Goal: Book appointment/travel/reservation

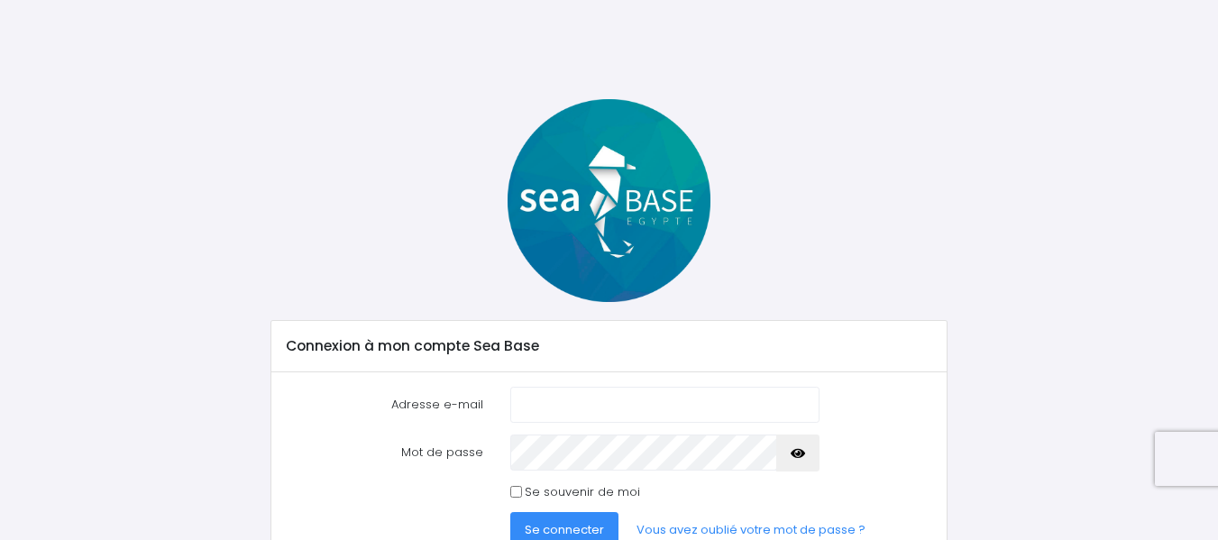
scroll to position [87, 0]
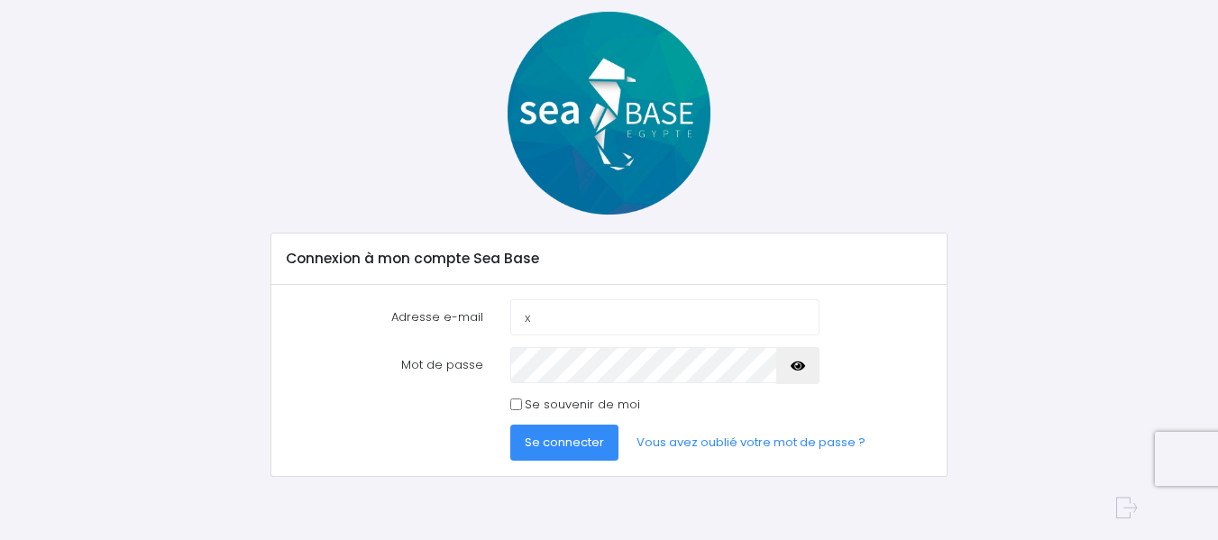
type input "x"
click at [800, 366] on icon "button" at bounding box center [798, 366] width 14 height 0
click at [547, 438] on span "Se connecter" at bounding box center [564, 442] width 79 height 17
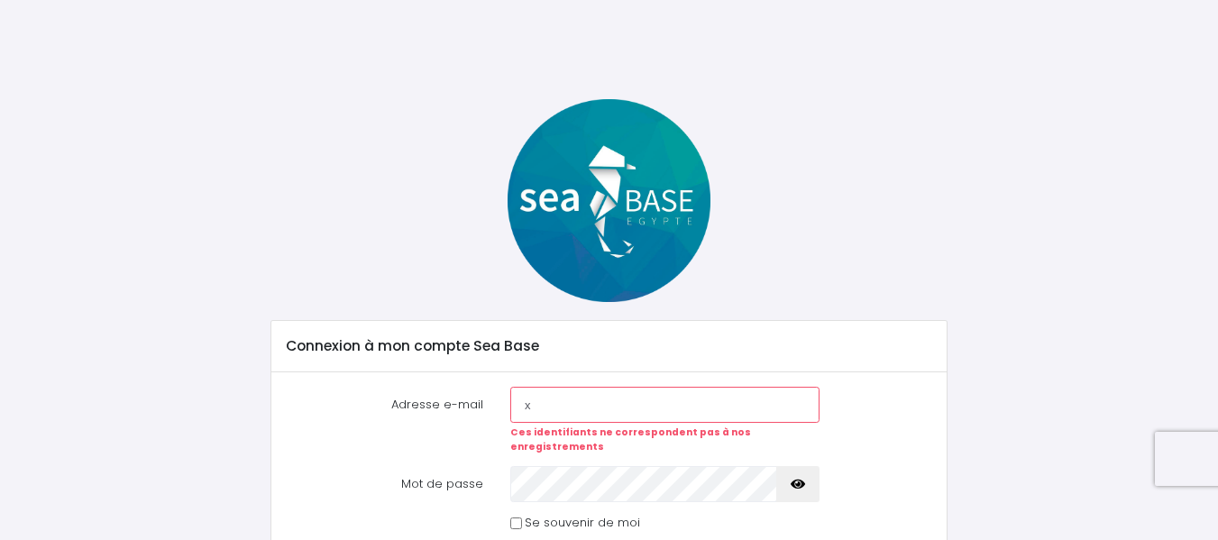
drag, startPoint x: 0, startPoint y: 0, endPoint x: 548, endPoint y: 401, distance: 679.5
click at [548, 401] on input "x" at bounding box center [664, 405] width 309 height 36
type input "[EMAIL_ADDRESS][DOMAIN_NAME]"
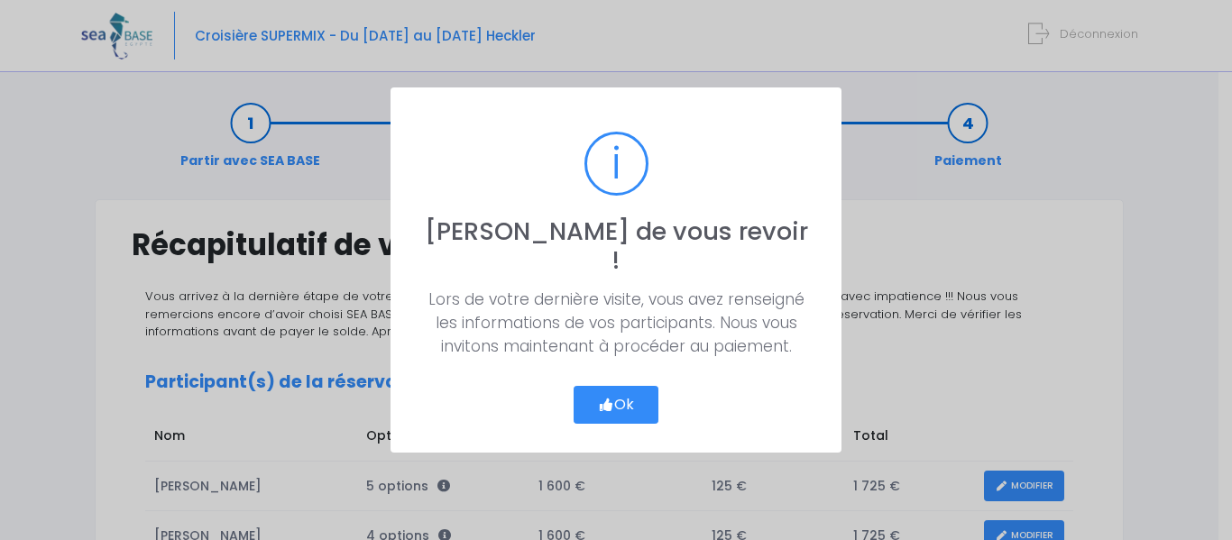
click at [639, 391] on button "Ok" at bounding box center [616, 405] width 85 height 38
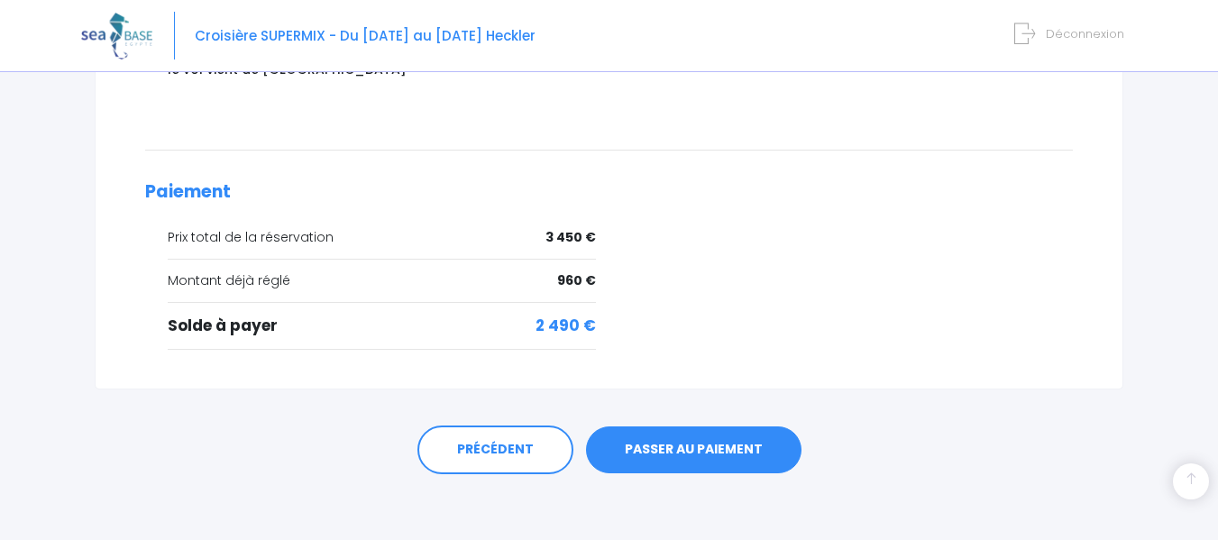
scroll to position [823, 0]
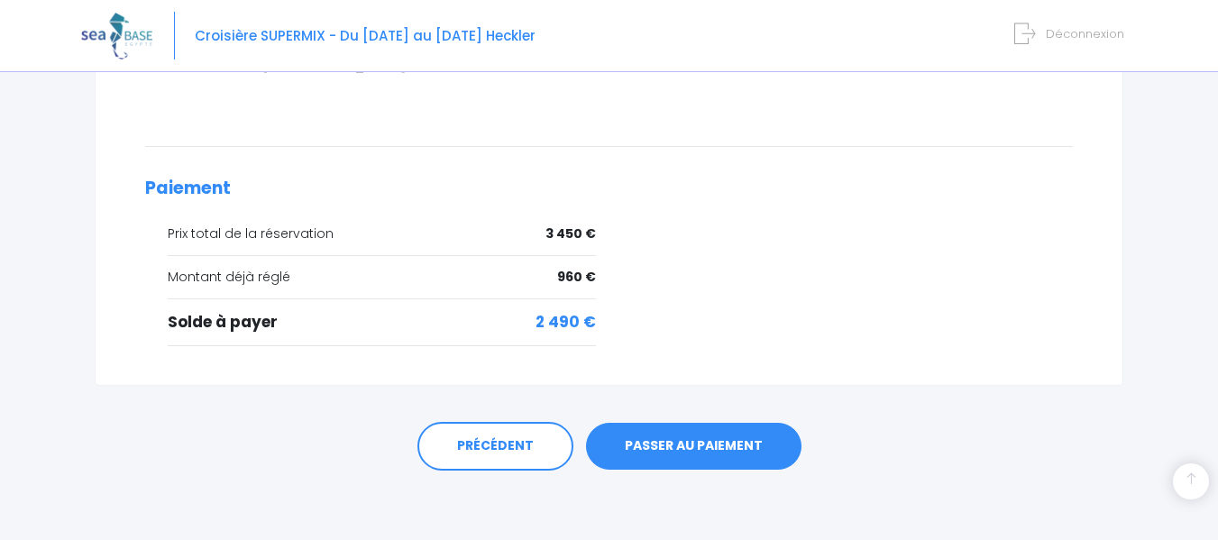
click at [703, 443] on link "PASSER AU PAIEMENT" at bounding box center [694, 446] width 216 height 47
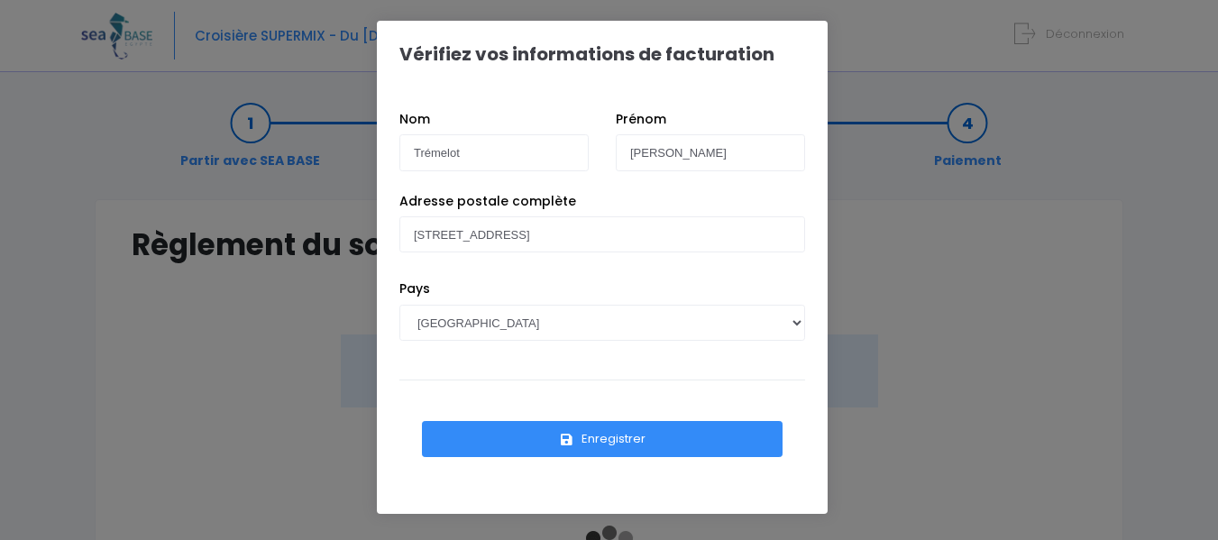
click at [620, 433] on button "Enregistrer" at bounding box center [602, 439] width 361 height 36
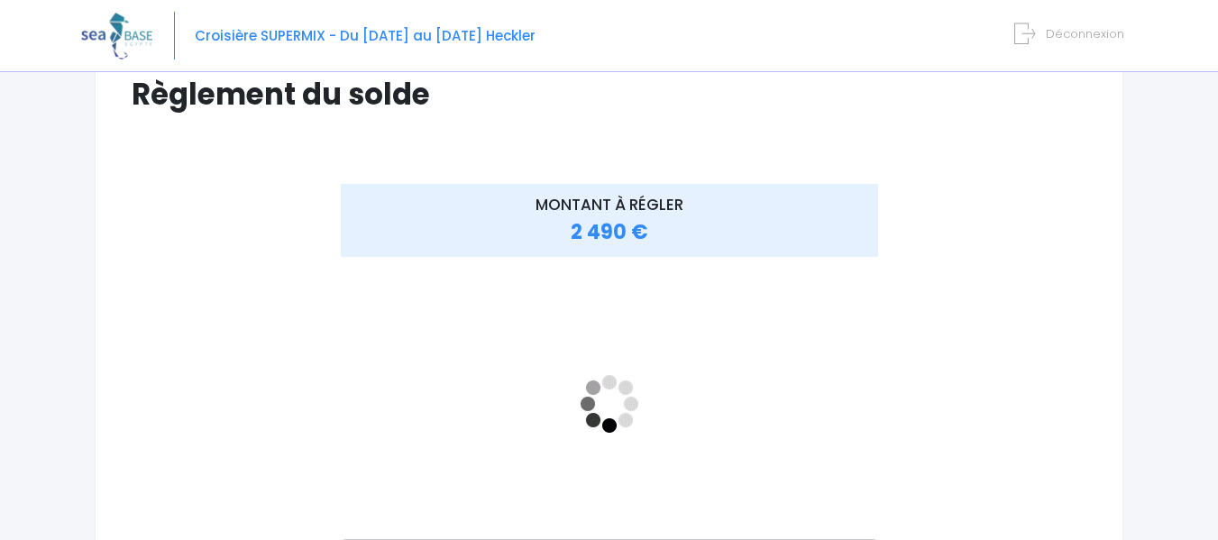
scroll to position [157, 0]
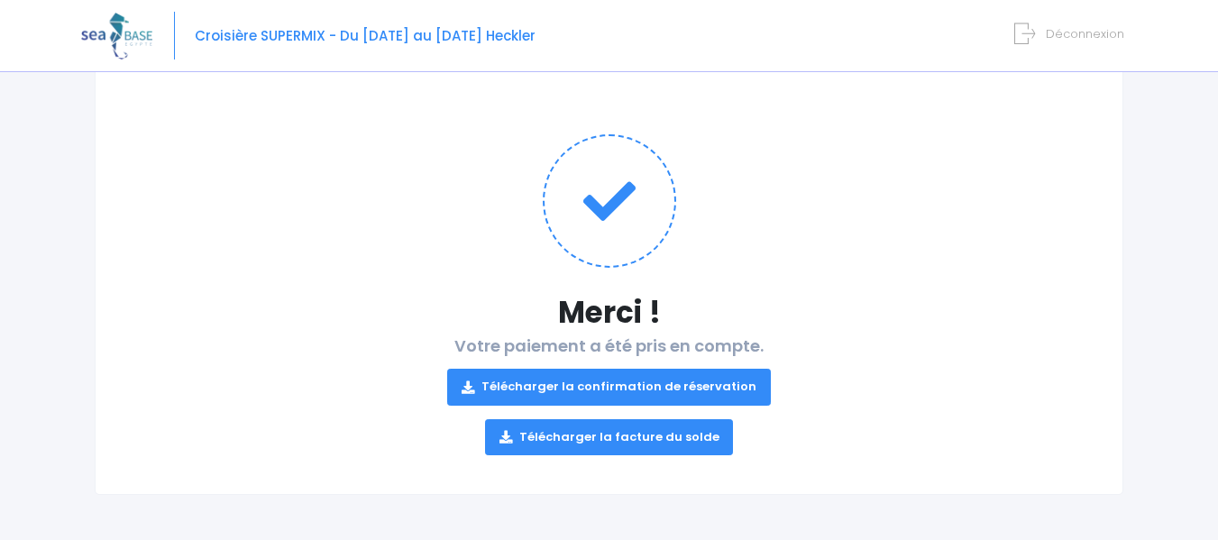
scroll to position [137, 0]
